Goal: Task Accomplishment & Management: Manage account settings

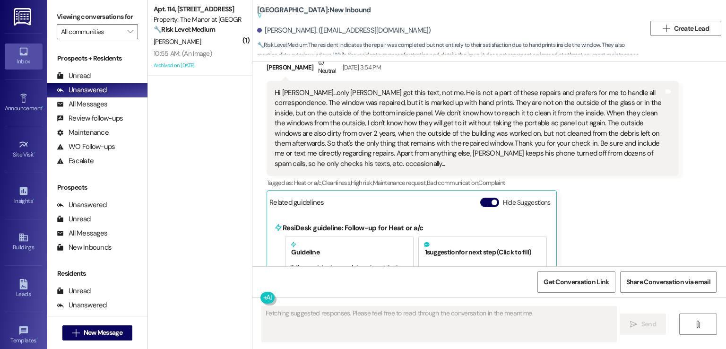
scroll to position [418, 0]
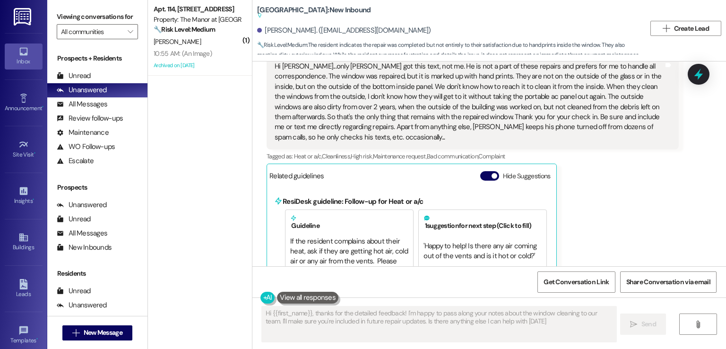
type textarea "Hi {{first_name}}, thanks for the detailed feedback! I'm happy to pass along yo…"
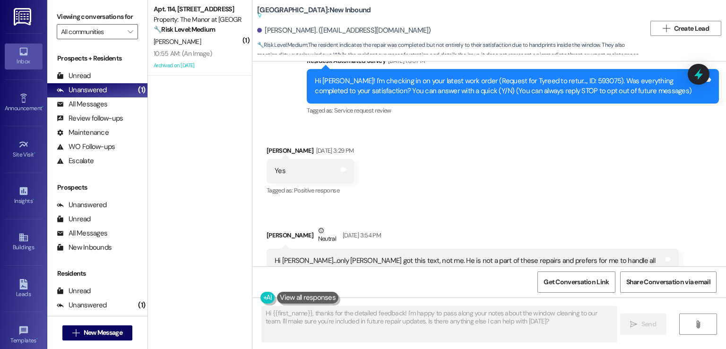
scroll to position [0, 0]
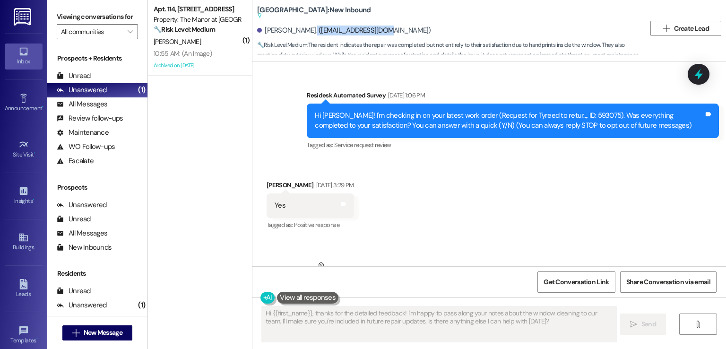
drag, startPoint x: 369, startPoint y: 31, endPoint x: 298, endPoint y: 29, distance: 71.4
click at [298, 29] on div "[PERSON_NAME]. ([EMAIL_ADDRESS][DOMAIN_NAME])" at bounding box center [344, 31] width 174 height 10
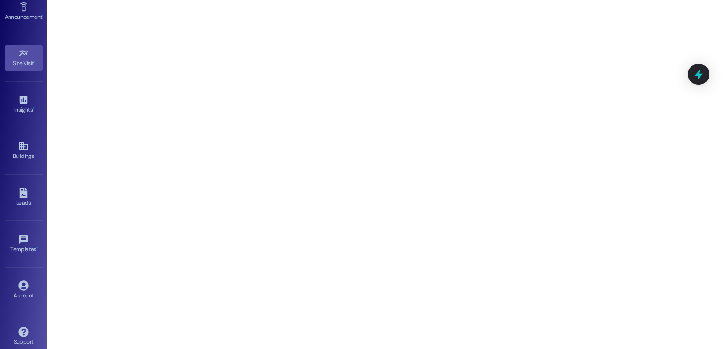
scroll to position [100, 0]
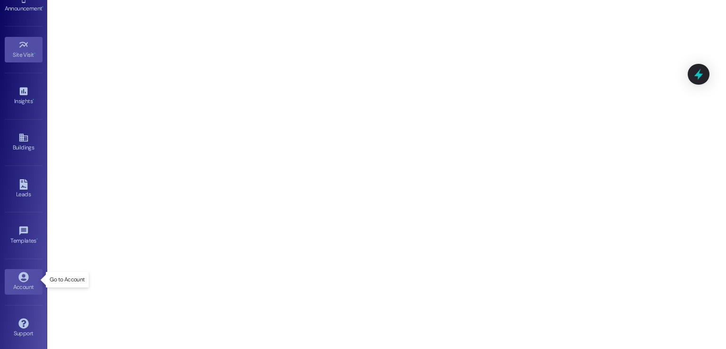
click at [13, 284] on div "Account" at bounding box center [23, 286] width 47 height 9
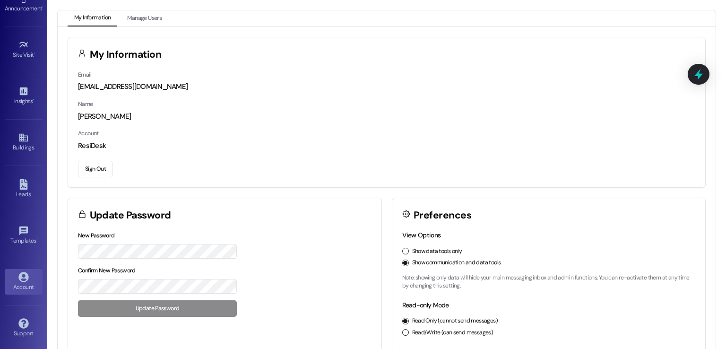
click at [96, 166] on button "Sign Out" at bounding box center [95, 169] width 35 height 17
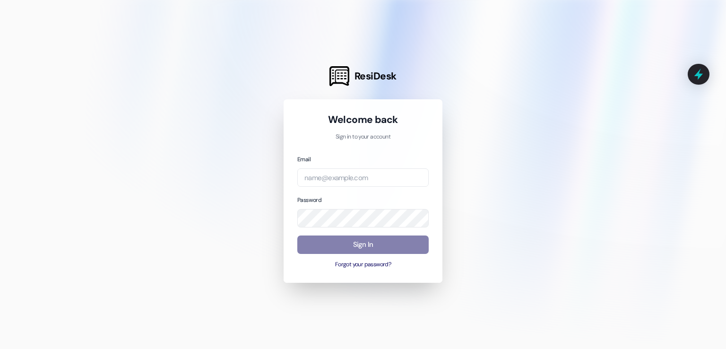
type input "automated-surveys-lindy@lindy.com"
